Goal: Transaction & Acquisition: Book appointment/travel/reservation

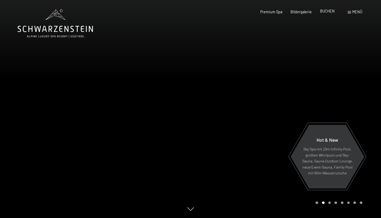
click at [330, 11] on span "BUCHEN" at bounding box center [327, 11] width 15 height 5
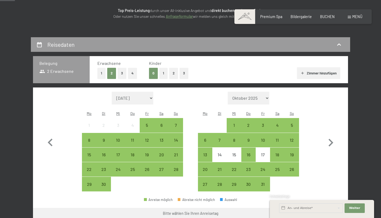
scroll to position [76, 0]
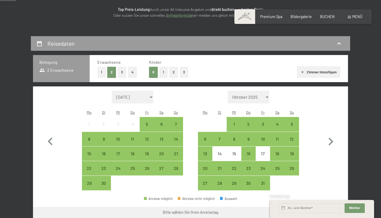
click at [161, 71] on button "1" at bounding box center [163, 72] width 8 height 11
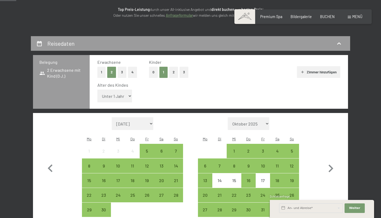
select select "11"
click at [278, 164] on div "11" at bounding box center [277, 170] width 13 height 13
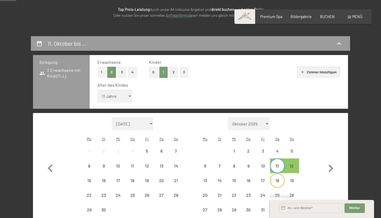
click at [277, 179] on div "18" at bounding box center [277, 185] width 13 height 13
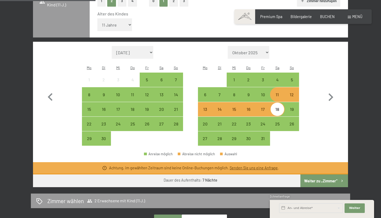
scroll to position [147, 0]
click at [305, 101] on div "Monat/Jahr [DATE] [DATE] [DATE] [DATE] [DATE] [DATE] [PERSON_NAME][DATE] [DATE]…" at bounding box center [191, 96] width 296 height 100
click at [299, 87] on div "12" at bounding box center [292, 94] width 14 height 14
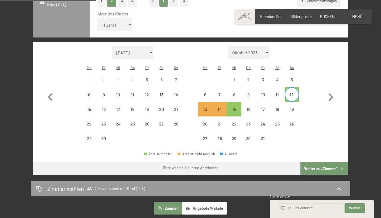
click at [291, 93] on div "12" at bounding box center [291, 99] width 13 height 13
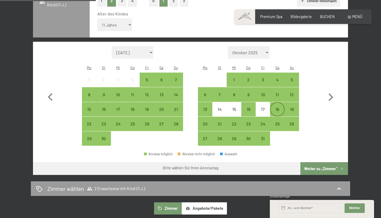
click at [276, 107] on div "18" at bounding box center [277, 113] width 13 height 13
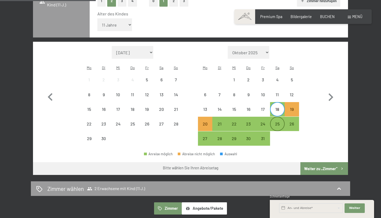
click at [276, 122] on div "25" at bounding box center [277, 128] width 13 height 13
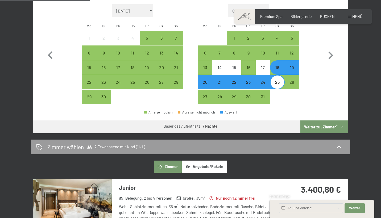
scroll to position [184, 0]
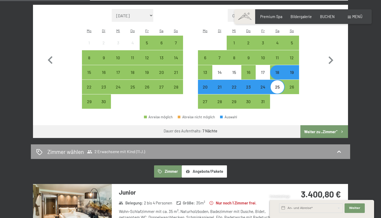
click at [320, 125] on button "Weiter zu „Zimmer“" at bounding box center [325, 131] width 48 height 13
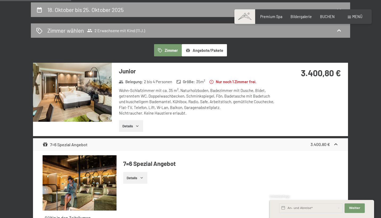
scroll to position [112, 0]
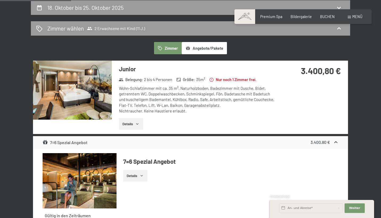
click at [133, 123] on button "Details" at bounding box center [131, 124] width 24 height 12
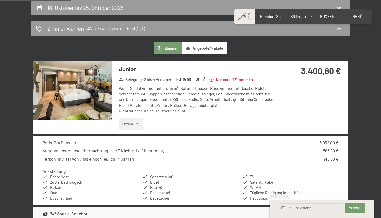
click at [132, 124] on button "Details" at bounding box center [131, 124] width 24 height 12
